Goal: Transaction & Acquisition: Obtain resource

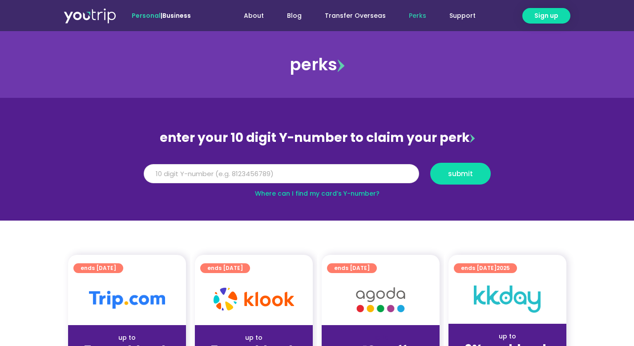
click at [282, 171] on input "Y Number" at bounding box center [281, 174] width 275 height 20
paste input "-8132460160"
click at [154, 173] on input "-8132460160" at bounding box center [281, 174] width 275 height 20
type input "8132460160"
click at [440, 172] on span "submit" at bounding box center [459, 173] width 45 height 7
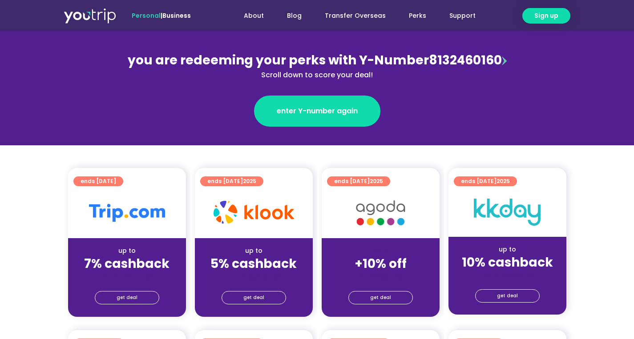
scroll to position [105, 0]
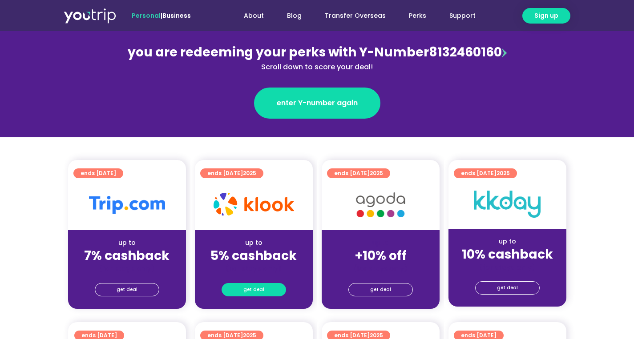
click at [256, 289] on span "get deal" at bounding box center [253, 290] width 21 height 12
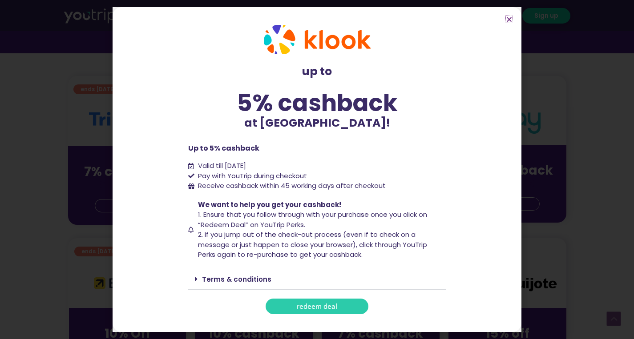
scroll to position [196, 0]
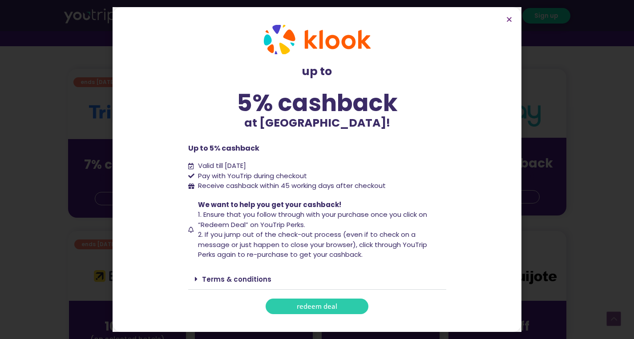
click at [239, 277] on link "Terms & conditions" at bounding box center [236, 279] width 69 height 9
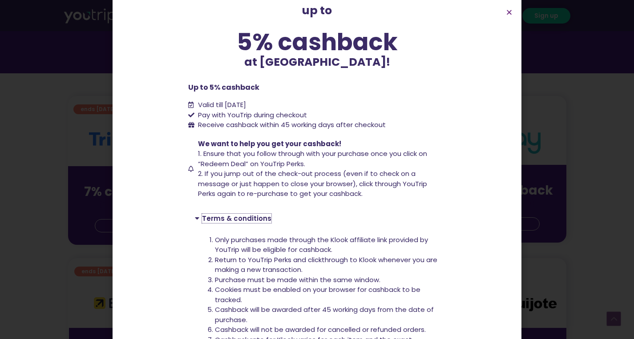
scroll to position [56, 0]
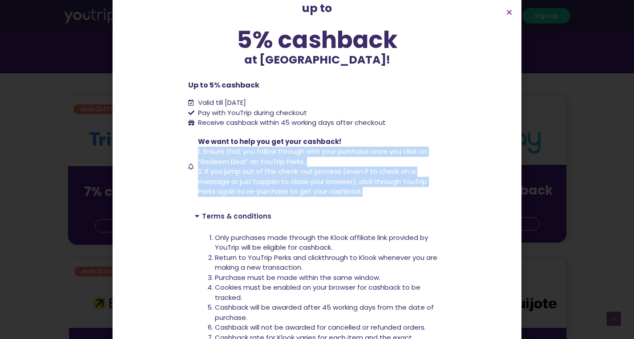
drag, startPoint x: 367, startPoint y: 192, endPoint x: 192, endPoint y: 152, distance: 179.2
click at [196, 152] on span "We want to help you get your cashback! 1. Ensure that you follow through with y…" at bounding box center [321, 167] width 250 height 60
copy span "1. Ensure that you follow through with your purchase once you click on “Redeem …"
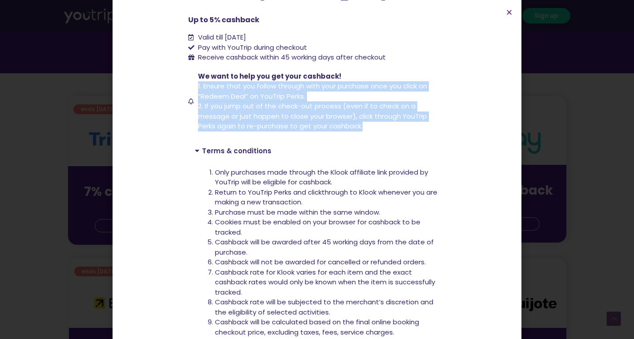
scroll to position [122, 0]
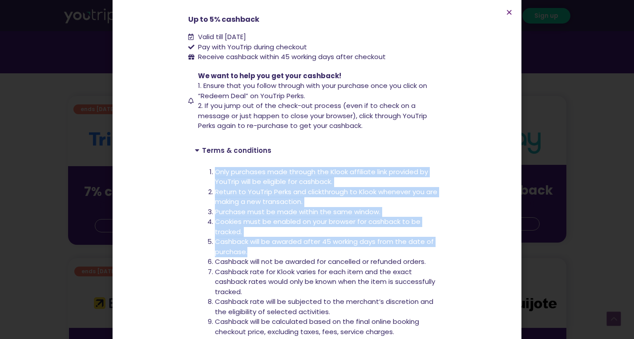
drag, startPoint x: 205, startPoint y: 172, endPoint x: 277, endPoint y: 248, distance: 104.4
click at [277, 248] on div "Only purchases made through the Klook affiliate link provided by YouTrip will b…" at bounding box center [317, 277] width 258 height 234
copy ol "Only purchases made through the Klook affiliate link provided by YouTrip will b…"
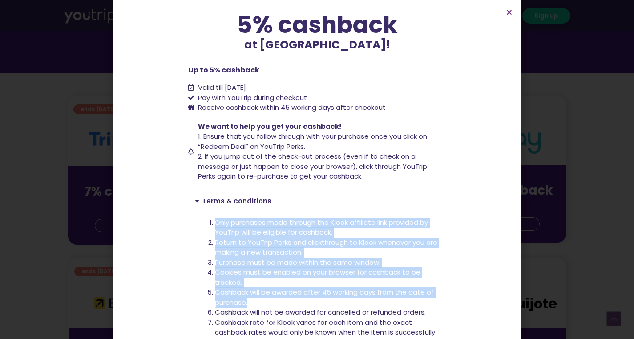
scroll to position [64, 0]
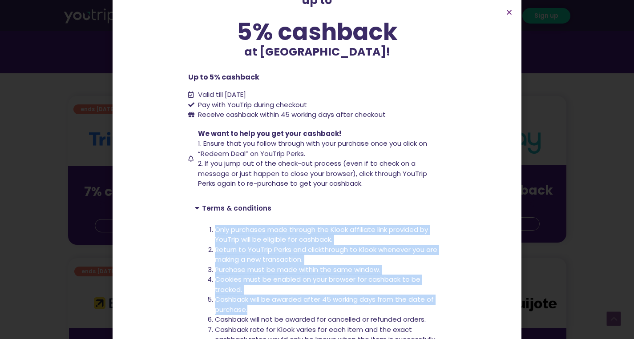
click at [85, 139] on div "up to 5% cashback at Klook! up to 5% cashback at Klook! Up to 5% cashback Valid…" at bounding box center [317, 169] width 634 height 339
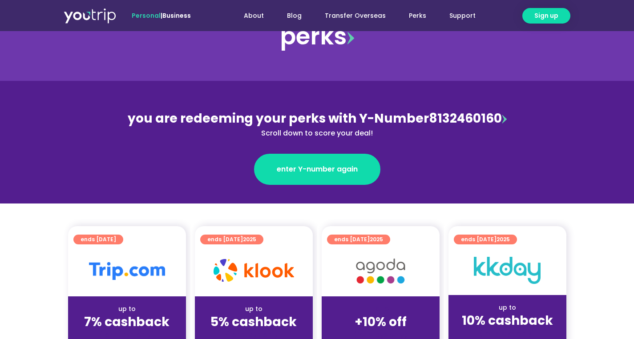
scroll to position [0, 0]
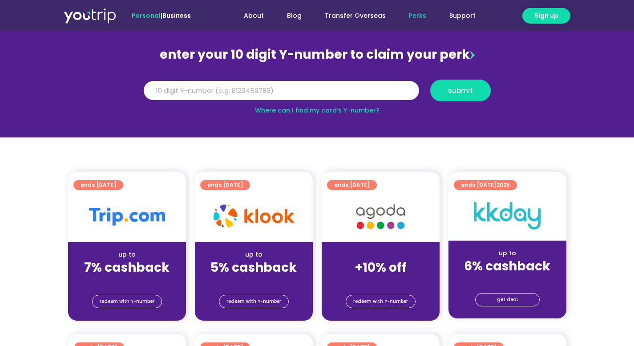
scroll to position [85, 0]
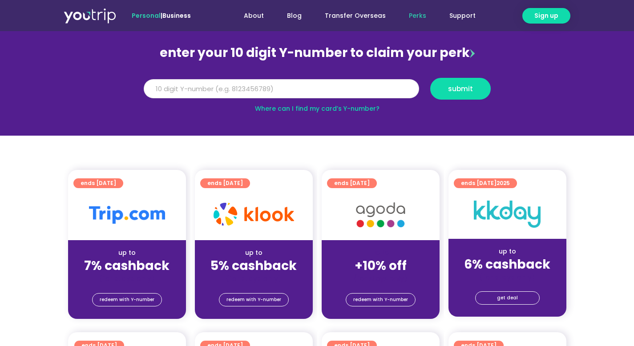
click at [256, 93] on input "Y Number" at bounding box center [281, 89] width 275 height 20
paste input "-8127105131"
click at [152, 89] on input "-8127105131" at bounding box center [281, 89] width 275 height 20
type input "8127105131"
click at [430, 78] on button "submit" at bounding box center [460, 89] width 60 height 22
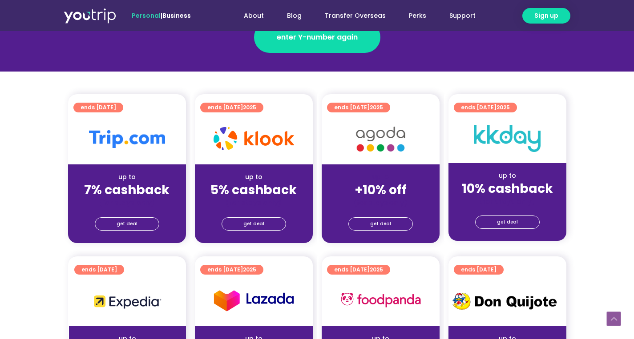
scroll to position [172, 0]
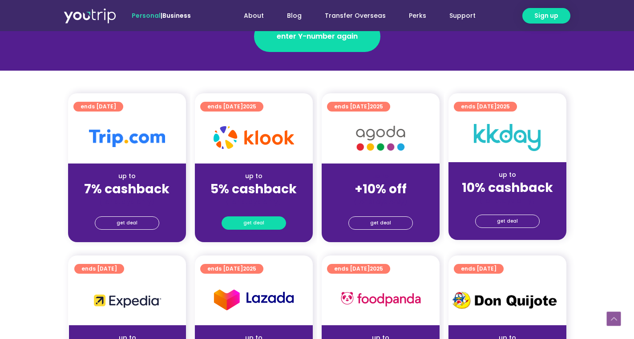
click at [237, 221] on link "get deal" at bounding box center [253, 223] width 64 height 13
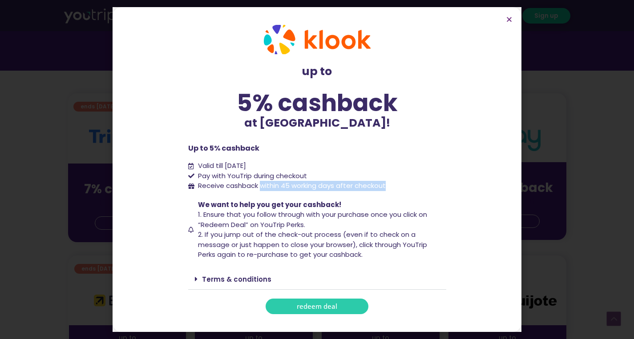
drag, startPoint x: 390, startPoint y: 187, endPoint x: 262, endPoint y: 186, distance: 128.5
click at [262, 186] on li "Receive cashback within 45 working days after checkout" at bounding box center [317, 186] width 258 height 10
copy span "within 45 working days after checkout"
